Goal: Communication & Community: Answer question/provide support

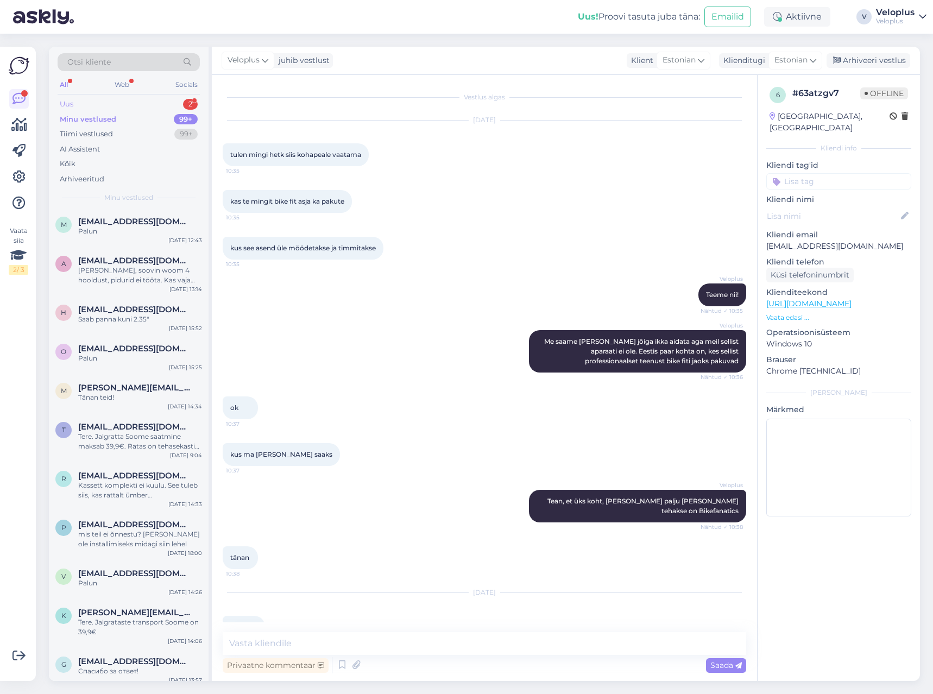
scroll to position [4912, 0]
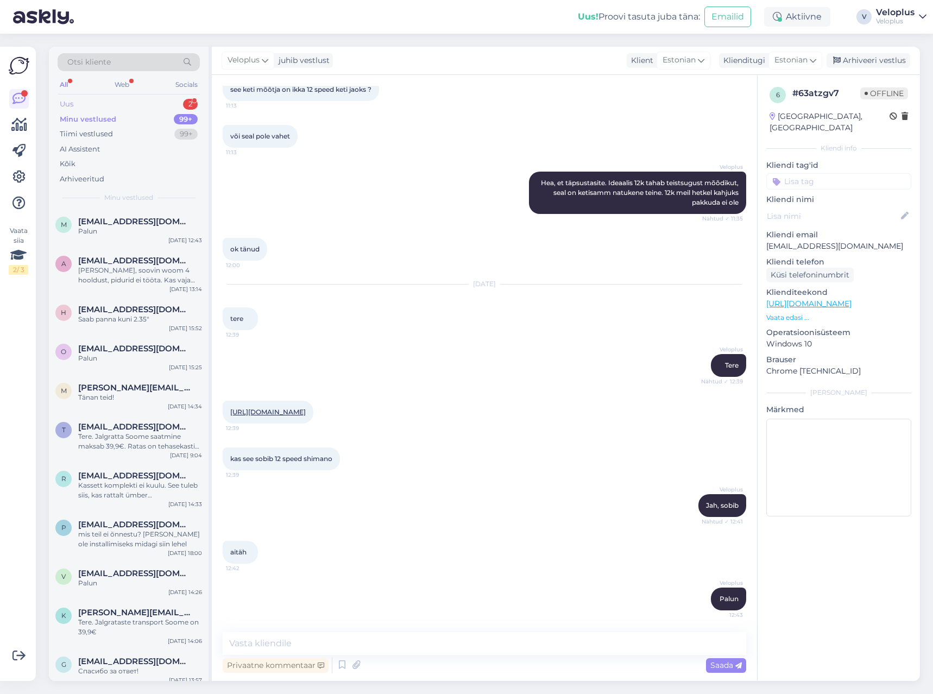
click at [136, 100] on div "Uus 2" at bounding box center [129, 104] width 142 height 15
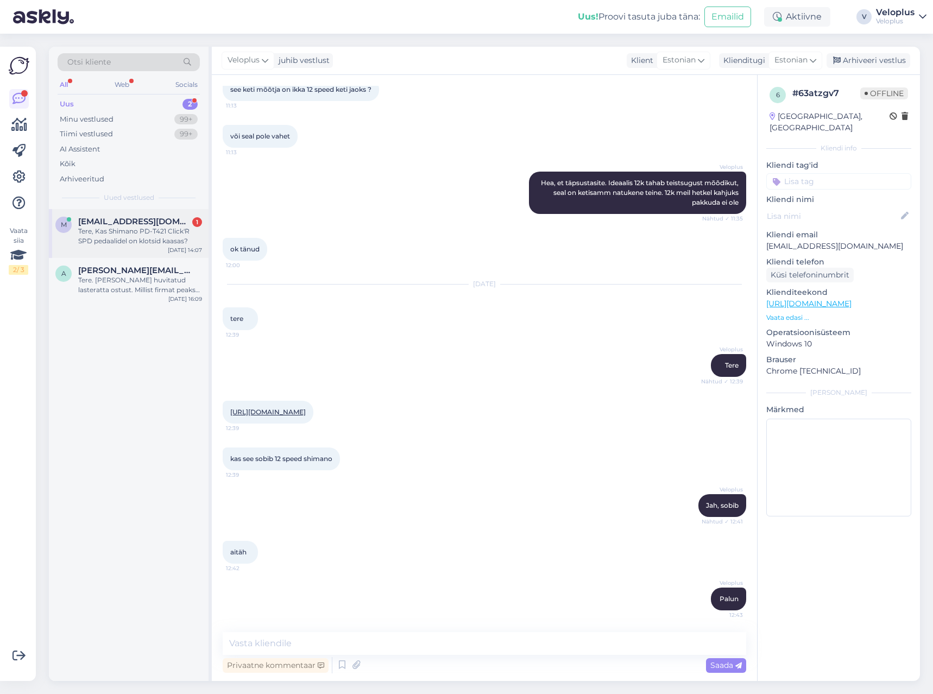
click at [130, 241] on div "Tere, Kas Shimano PD-T421 Click'R SPD pedaalidel on klotsid kaasas?" at bounding box center [140, 236] width 124 height 20
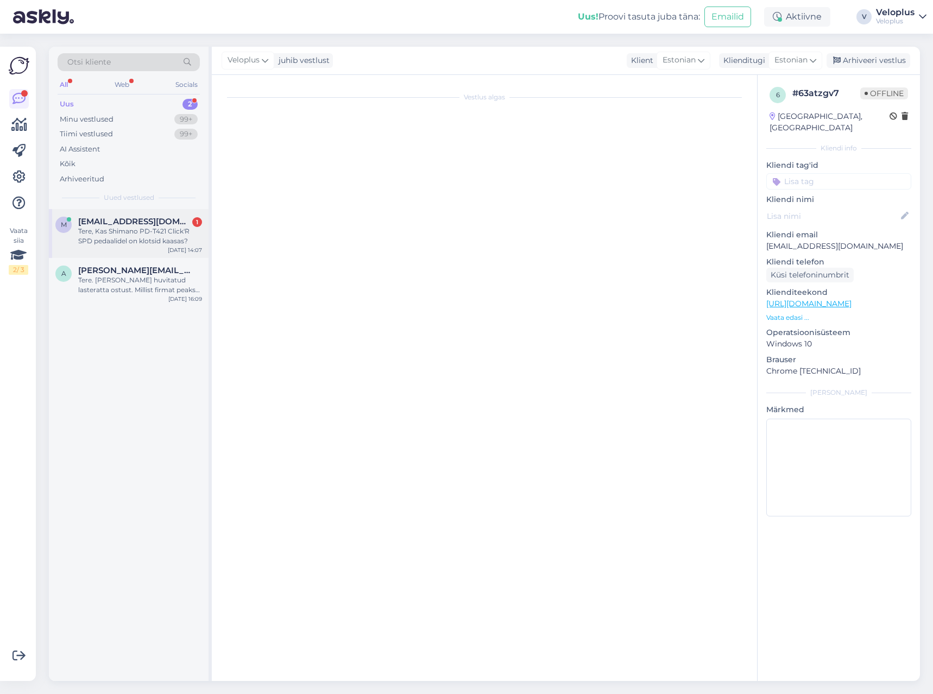
scroll to position [0, 0]
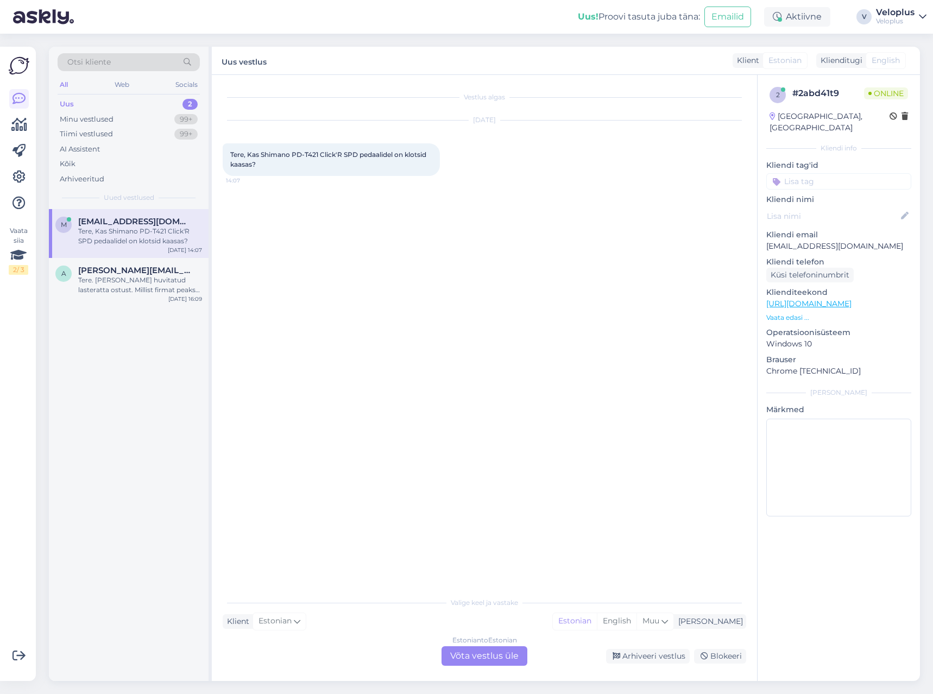
click at [478, 657] on div "Estonian to Estonian Võta vestlus üle" at bounding box center [484, 656] width 86 height 20
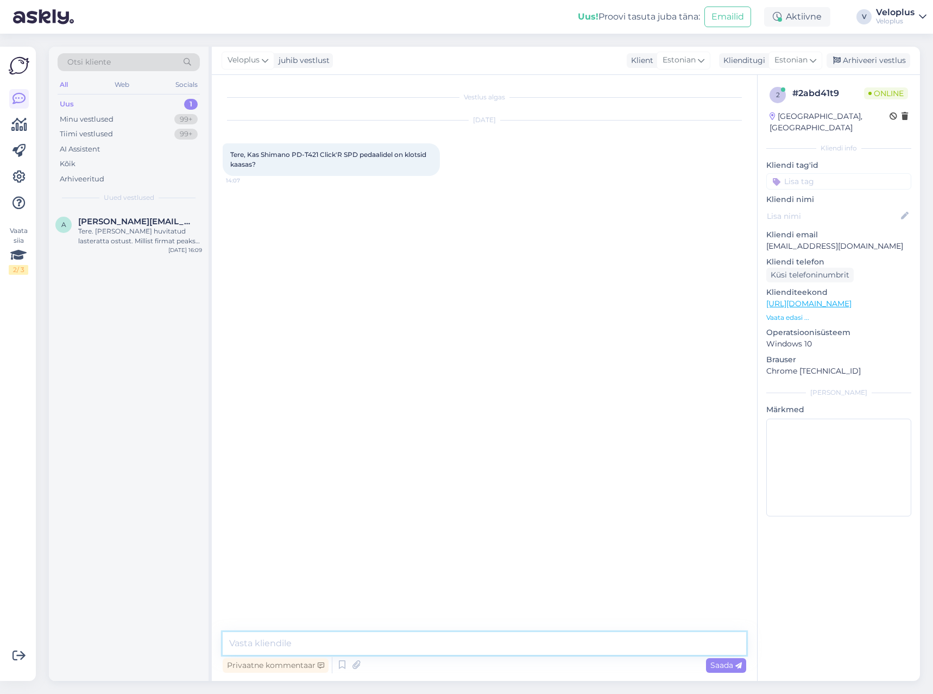
drag, startPoint x: 457, startPoint y: 650, endPoint x: 442, endPoint y: 649, distance: 14.7
click at [453, 649] on textarea at bounding box center [484, 643] width 523 height 23
type textarea "Tere"
type textarea "J"
type textarea "Jah, klotsid on komplektis"
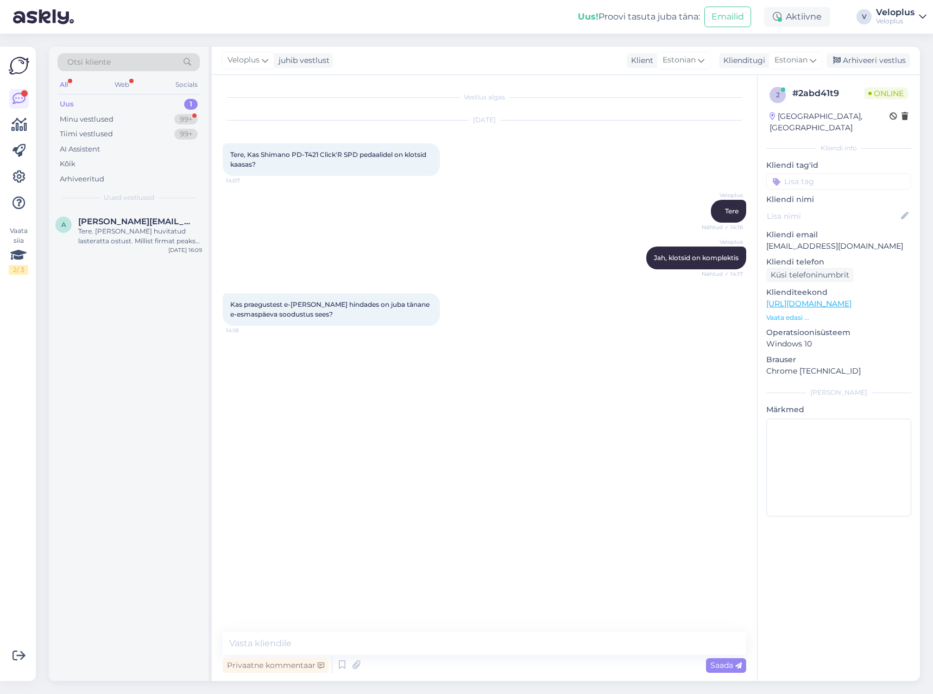
click at [798, 313] on p "Vaata edasi ..." at bounding box center [838, 318] width 145 height 10
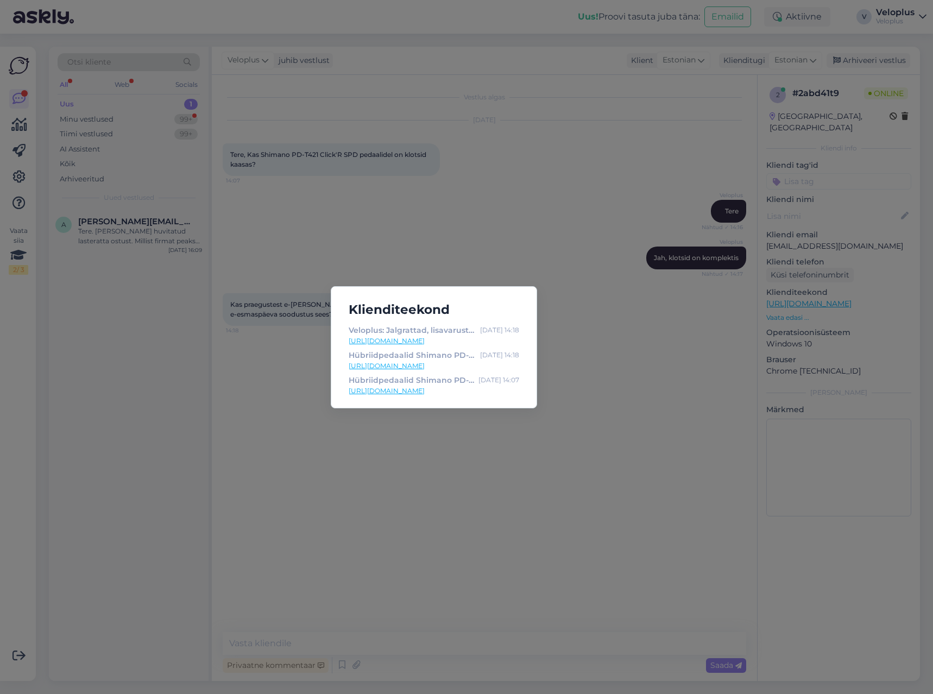
click at [455, 365] on link "[URL][DOMAIN_NAME]" at bounding box center [434, 366] width 170 height 10
click at [376, 194] on div "Klienditeekond Veloplus: Jalgrattad, lisavarustus, varuosad ja palju muud [DATE…" at bounding box center [466, 347] width 933 height 694
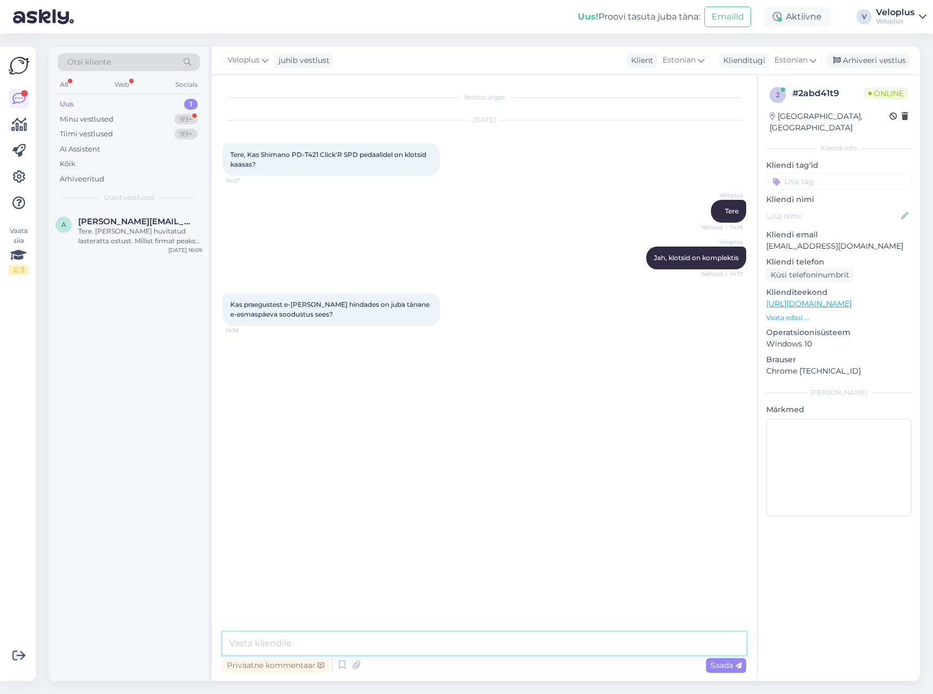
click at [340, 644] on textarea at bounding box center [484, 643] width 523 height 23
type textarea "täpselt nii"
click at [296, 650] on textarea at bounding box center [484, 643] width 523 height 23
type textarea "Palun"
